Goal: Task Accomplishment & Management: Manage account settings

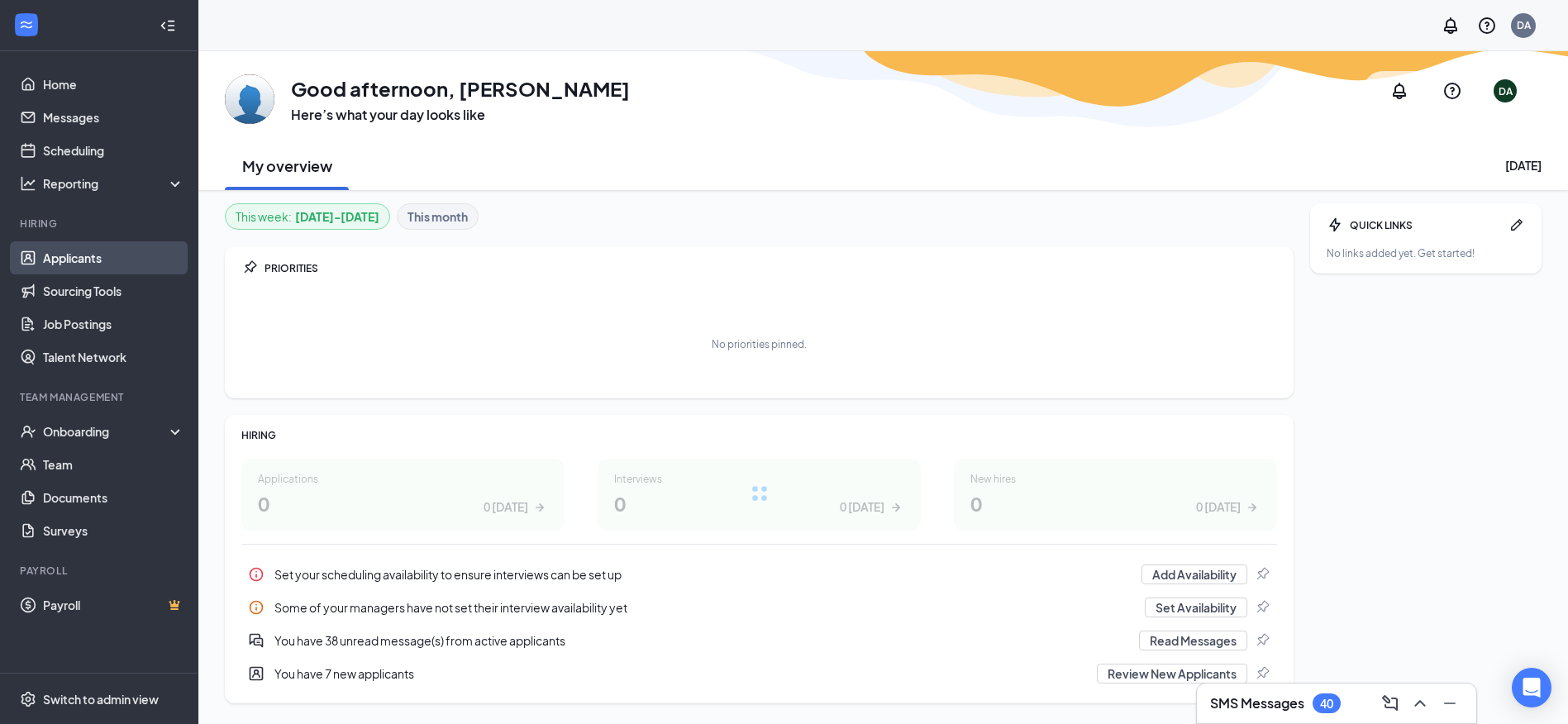
click at [116, 271] on link "Applicants" at bounding box center [114, 257] width 141 height 33
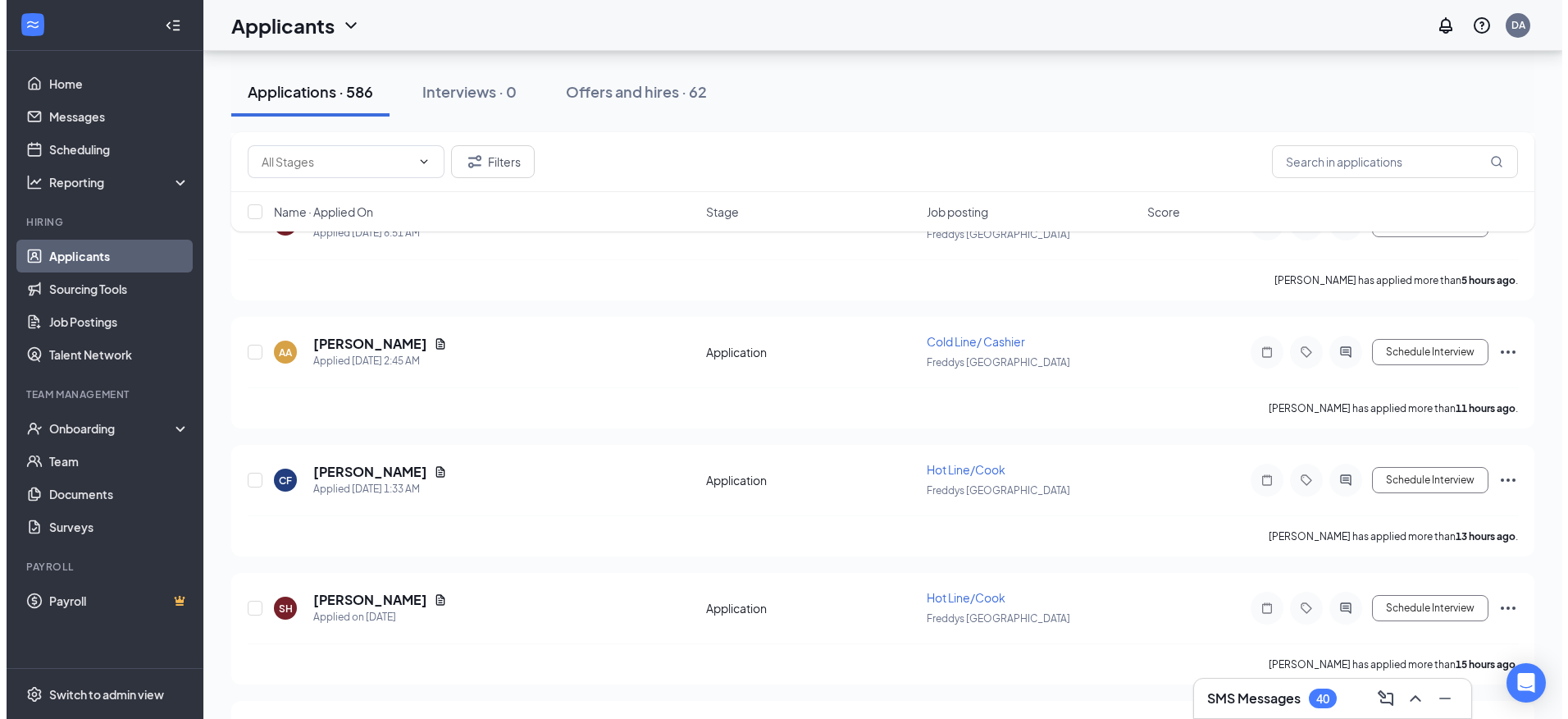
scroll to position [739, 0]
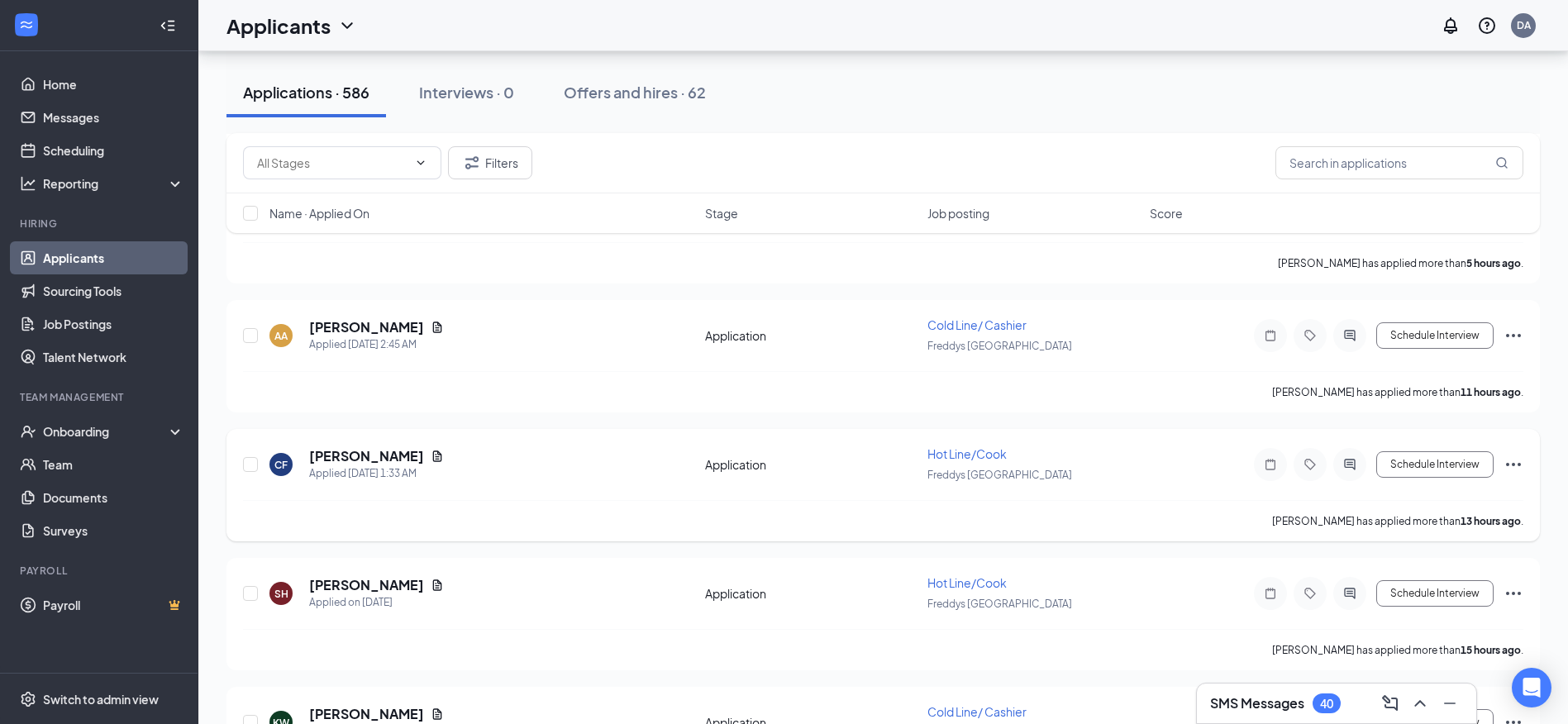
click at [456, 465] on div "CF [PERSON_NAME] Applied [DATE] 1:33 AM" at bounding box center [482, 464] width 426 height 35
click at [388, 465] on div "Applied [DATE] 1:33 AM" at bounding box center [376, 473] width 134 height 17
click at [390, 461] on h5 "[PERSON_NAME]" at bounding box center [366, 455] width 115 height 18
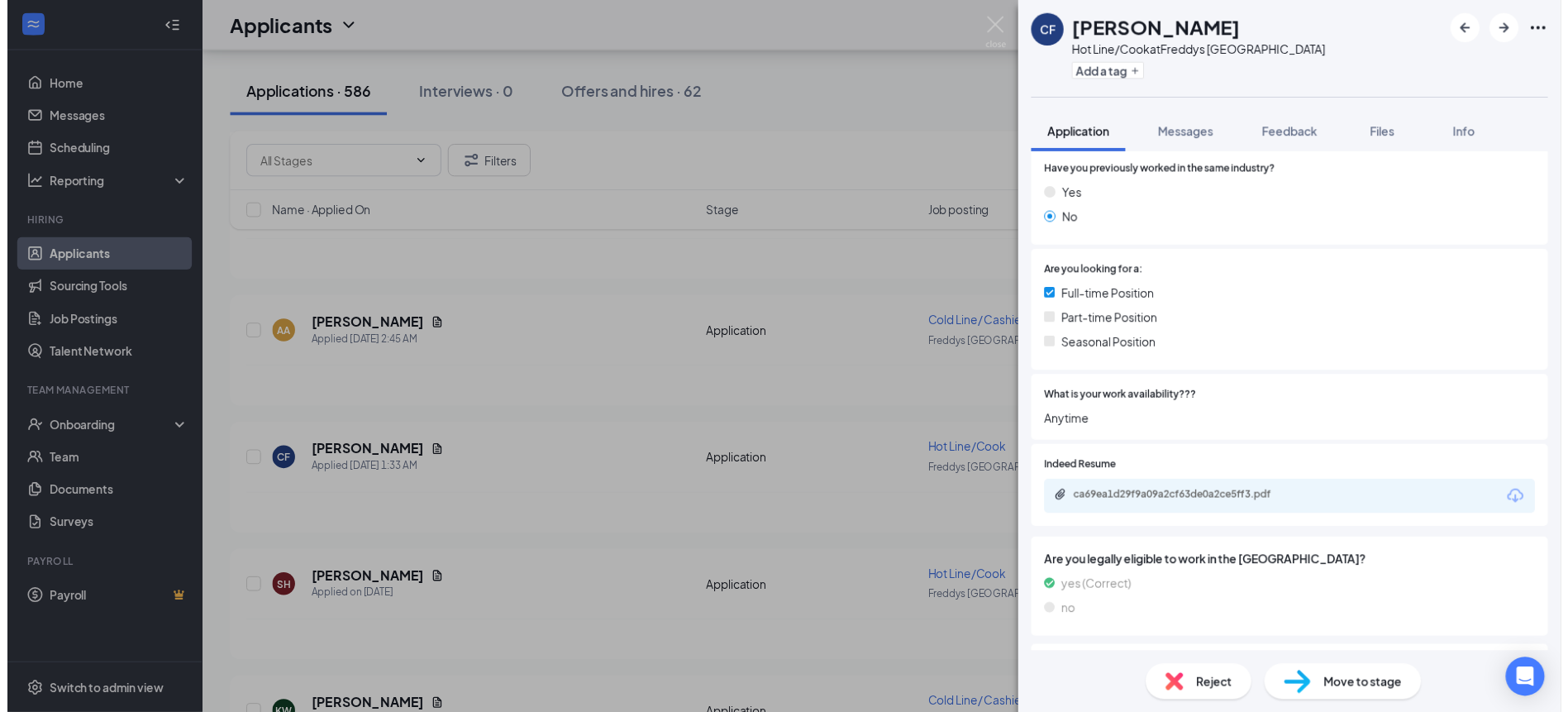
scroll to position [248, 0]
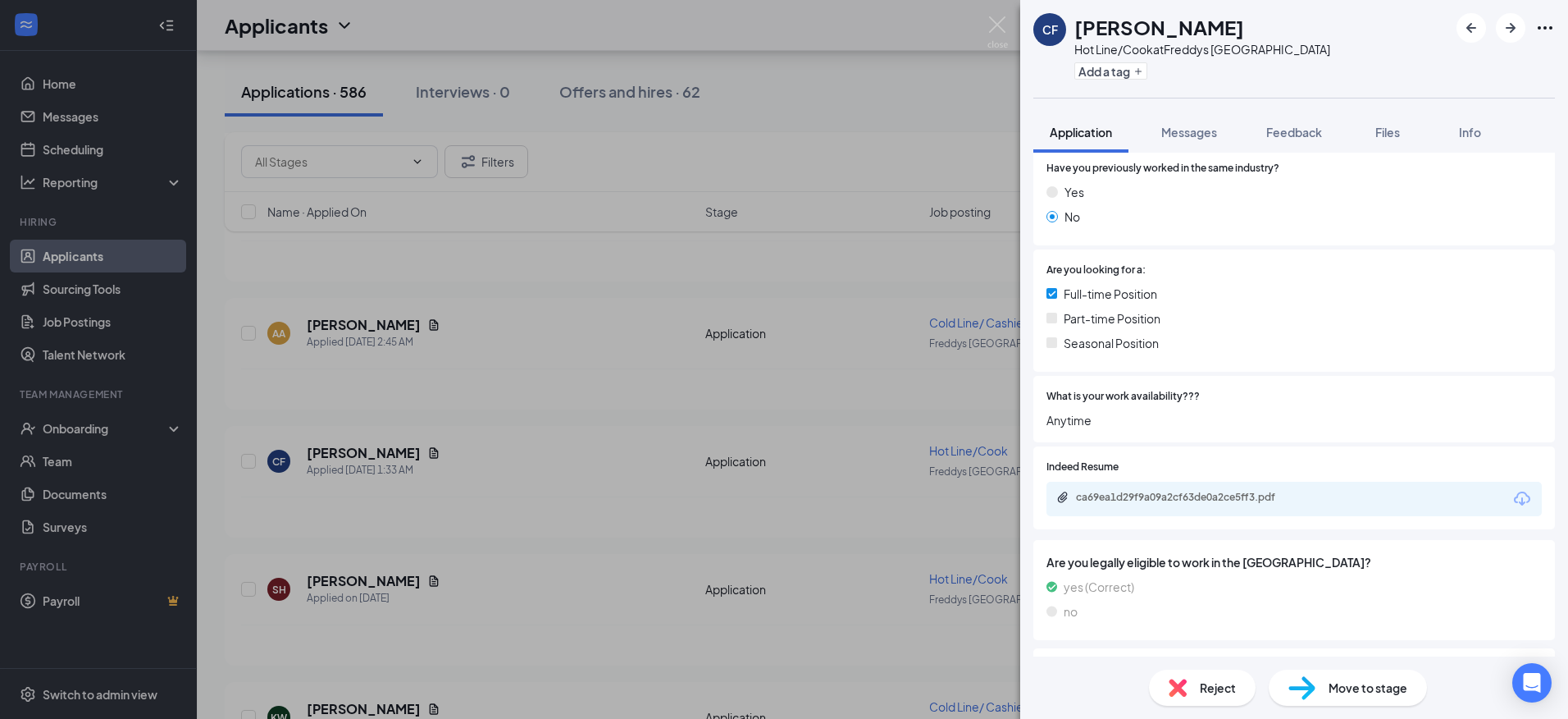
click at [1147, 488] on div "ca69ea1d29f9a09a2cf63de0a2ce5ff3.pdf" at bounding box center [1294, 498] width 495 height 35
click at [1102, 492] on div "ca69ea1d29f9a09a2cf63de0a2ce5ff3.pdf" at bounding box center [1190, 497] width 229 height 13
click at [552, 293] on div "CF [PERSON_NAME] Hot Line/[PERSON_NAME] at Freddys [GEOGRAPHIC_DATA] Add a tag …" at bounding box center [784, 359] width 1568 height 719
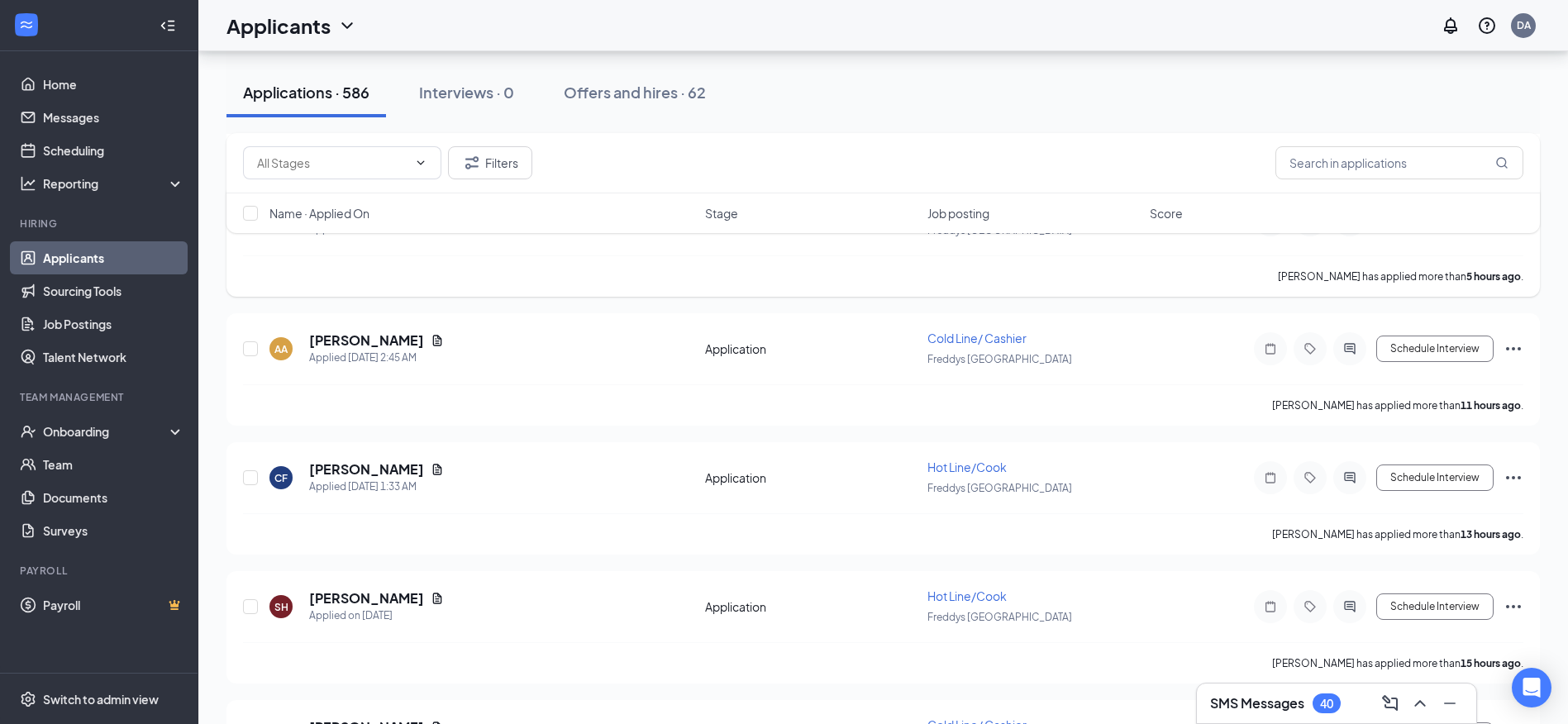
scroll to position [744, 0]
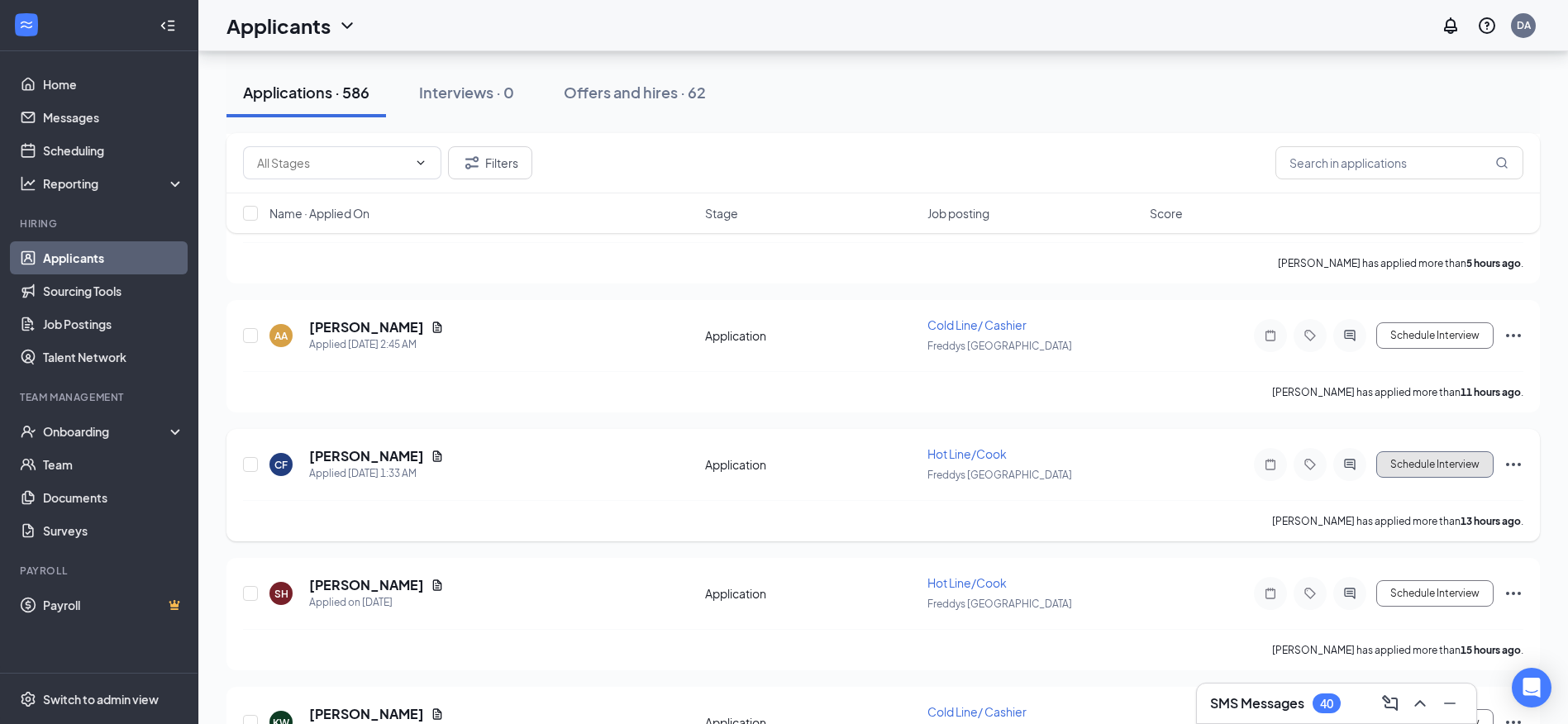
click at [1419, 458] on button "Schedule Interview" at bounding box center [1435, 464] width 117 height 26
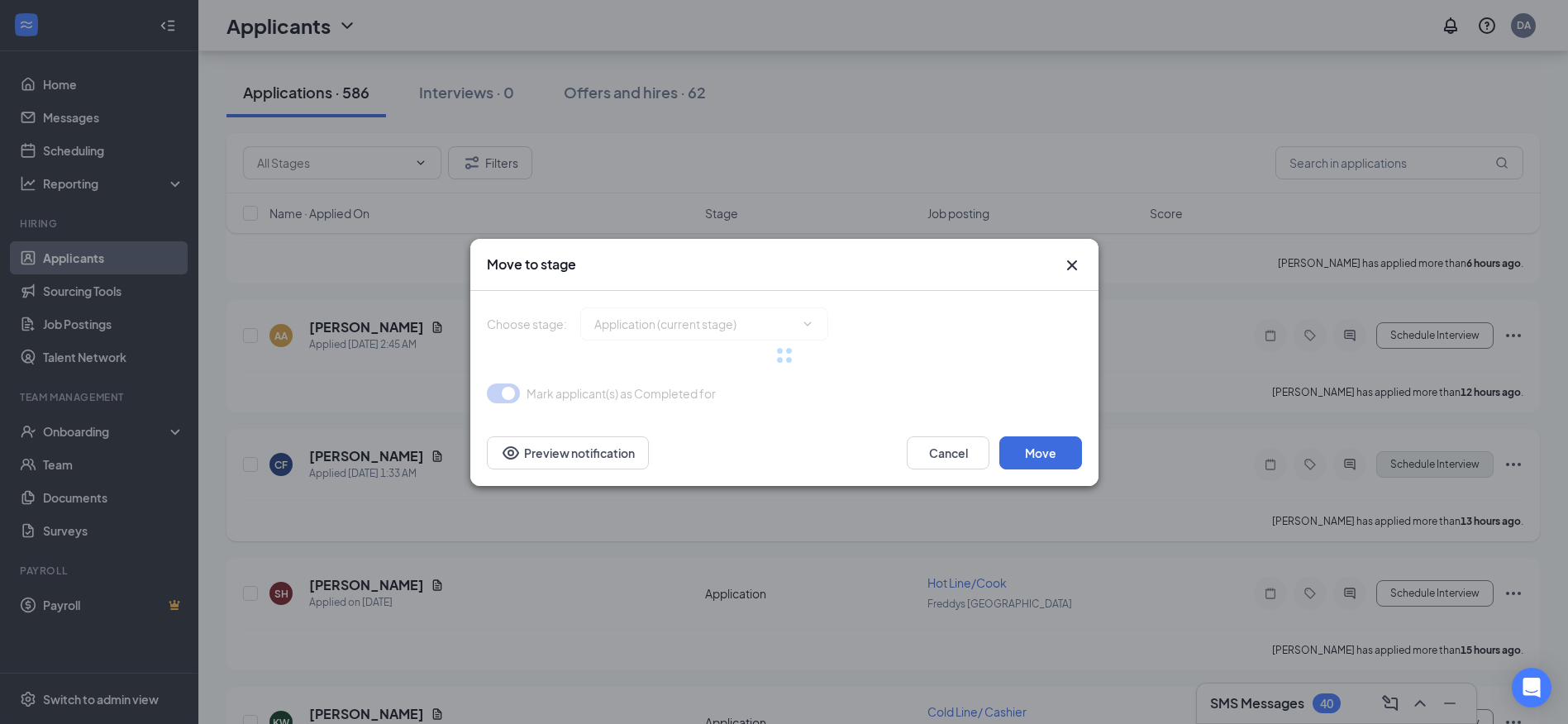
type input "reviewing applicants (next stage)"
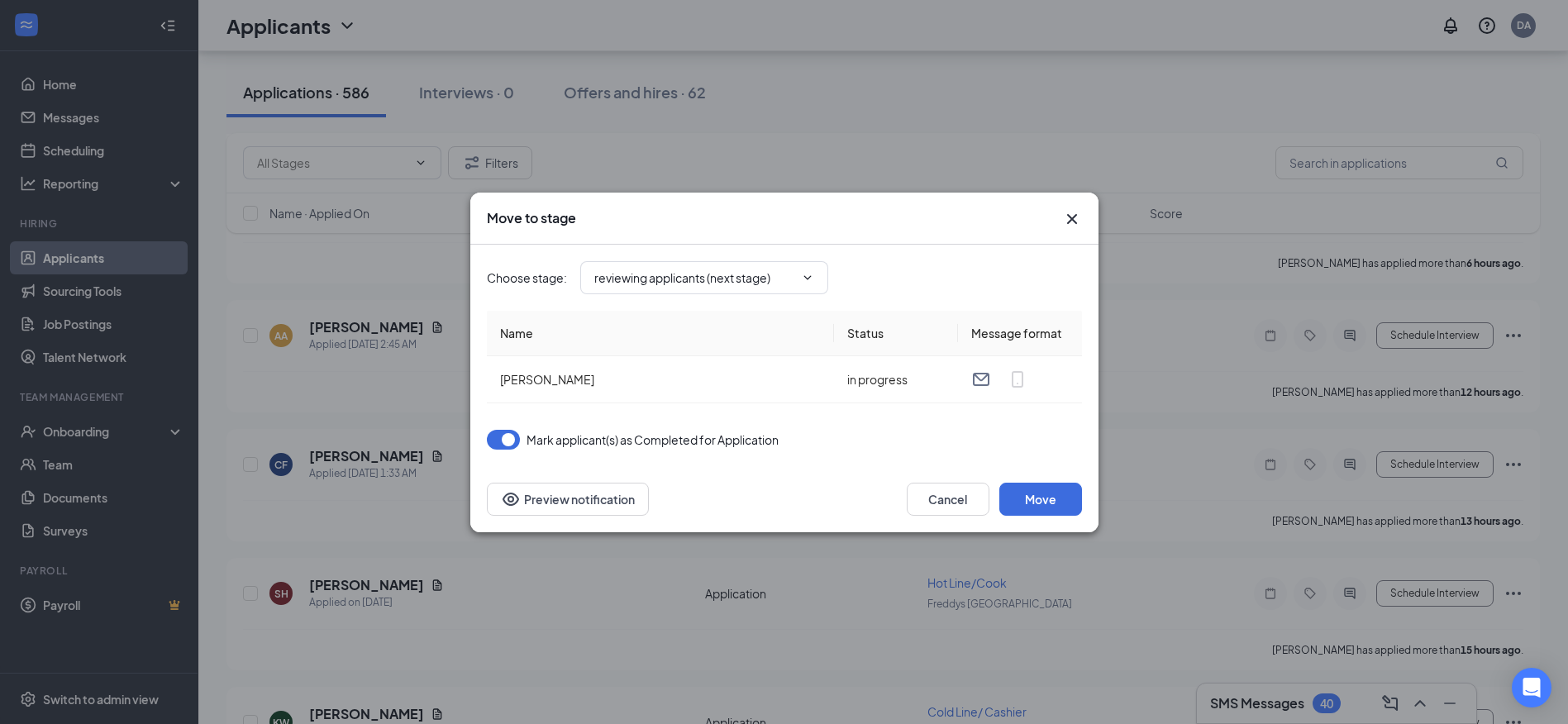
click at [1069, 219] on icon "Cross" at bounding box center [1072, 219] width 20 height 20
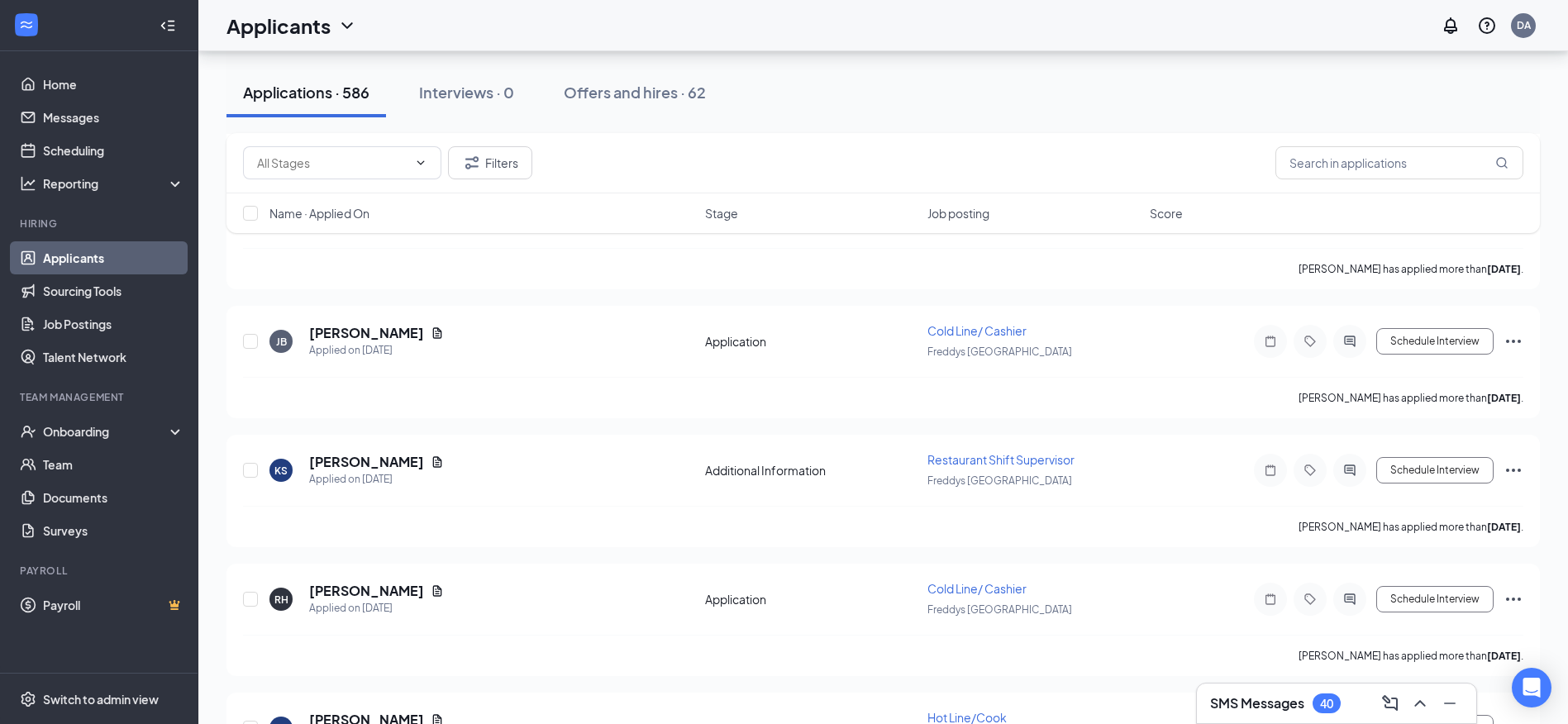
scroll to position [5536, 0]
